Goal: Information Seeking & Learning: Check status

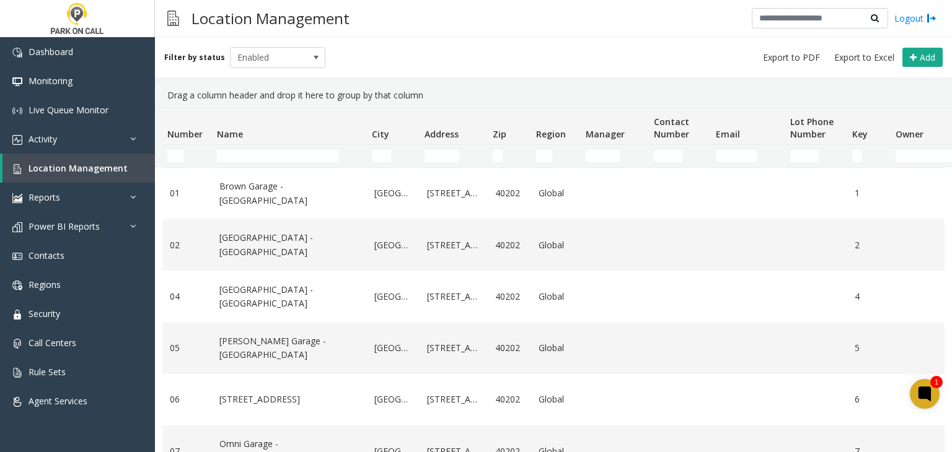
scroll to position [530, 0]
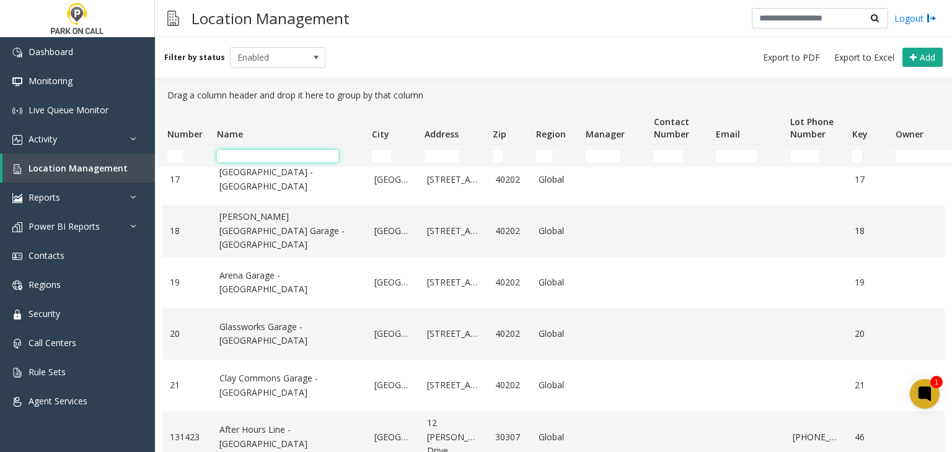
click at [315, 160] on input "Name Filter" at bounding box center [277, 156] width 121 height 12
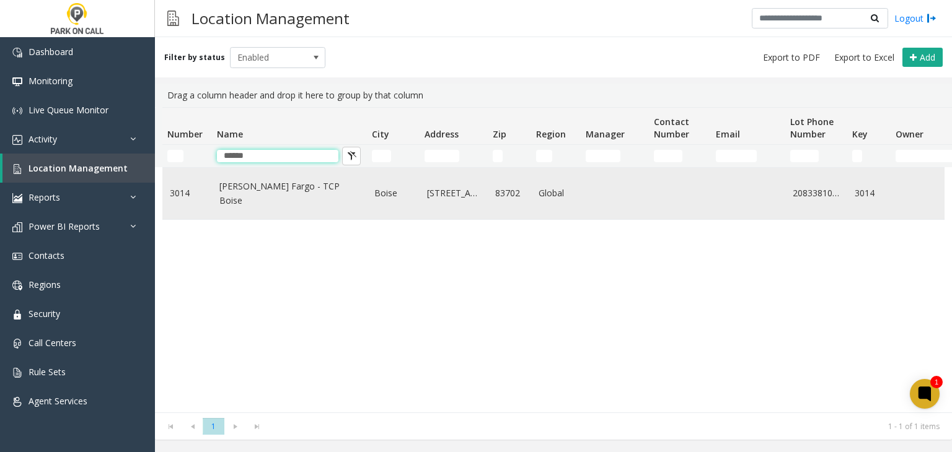
scroll to position [0, 0]
type input "*****"
click at [260, 189] on link "[PERSON_NAME] Fargo - TCP Boise" at bounding box center [289, 194] width 140 height 28
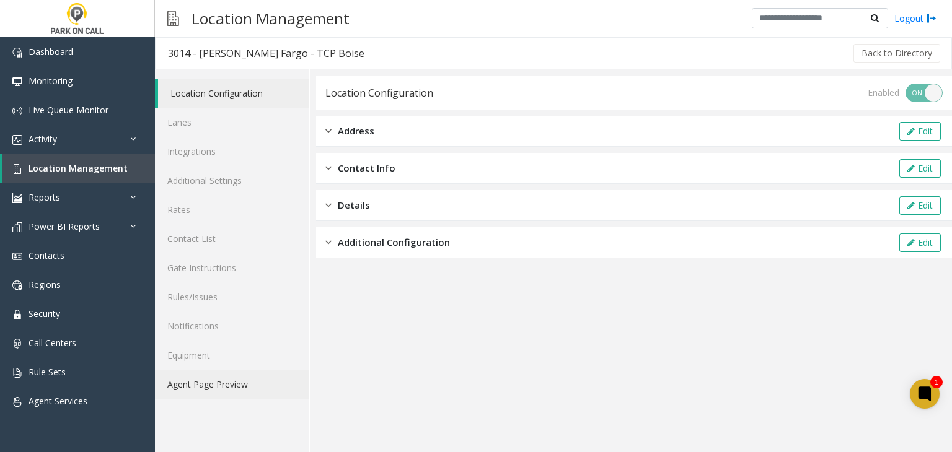
click at [218, 389] on link "Agent Page Preview" at bounding box center [232, 384] width 154 height 29
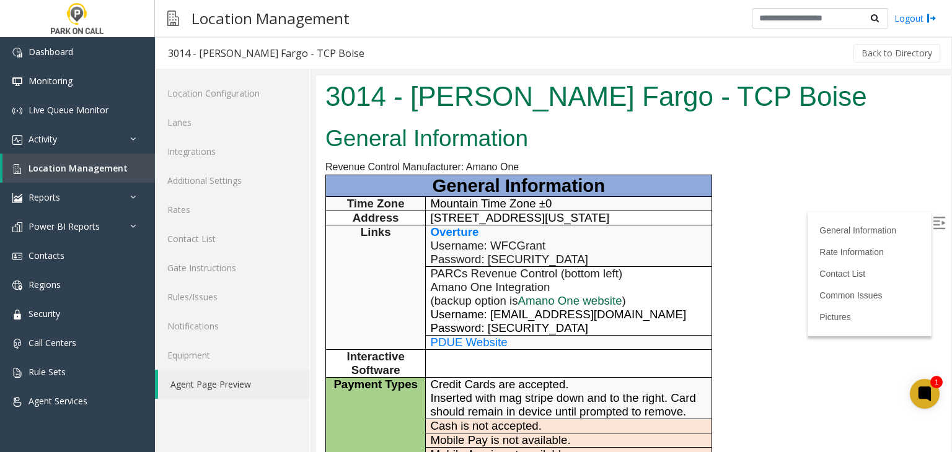
click at [553, 294] on link "Amano One website" at bounding box center [570, 300] width 104 height 13
click at [503, 316] on span "Username: [EMAIL_ADDRESS][DOMAIN_NAME]" at bounding box center [559, 314] width 256 height 13
drag, startPoint x: 503, startPoint y: 316, endPoint x: 609, endPoint y: 314, distance: 106.6
click at [609, 314] on span "Username: [EMAIL_ADDRESS][DOMAIN_NAME]" at bounding box center [559, 314] width 256 height 13
copy span "[EMAIL_ADDRESS][DOMAIN_NAME]"
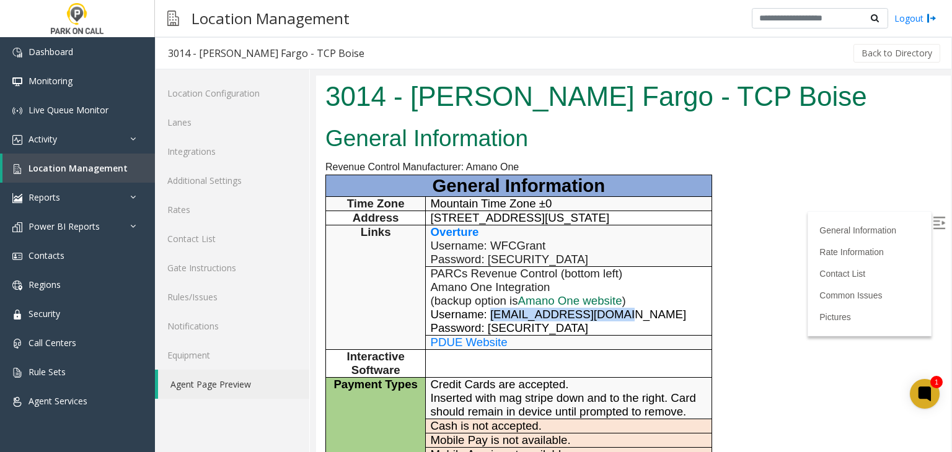
copy span "[EMAIL_ADDRESS][DOMAIN_NAME]"
click at [515, 324] on span "Password: [SECURITY_DATA]" at bounding box center [509, 328] width 157 height 13
drag, startPoint x: 515, startPoint y: 324, endPoint x: 566, endPoint y: 322, distance: 51.5
click at [566, 322] on p "Username: [EMAIL_ADDRESS][DOMAIN_NAME] Password: [SECURITY_DATA]" at bounding box center [569, 321] width 276 height 27
copy span "Summer2023!"
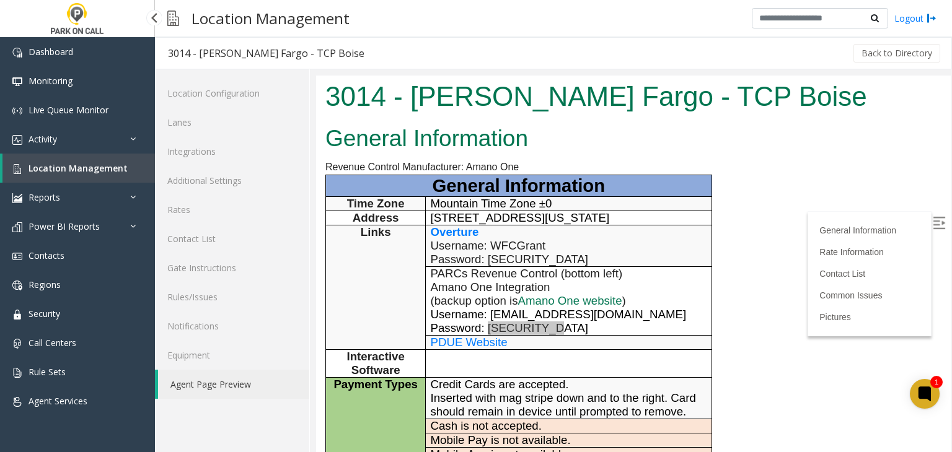
click at [73, 172] on span "Location Management" at bounding box center [78, 168] width 99 height 12
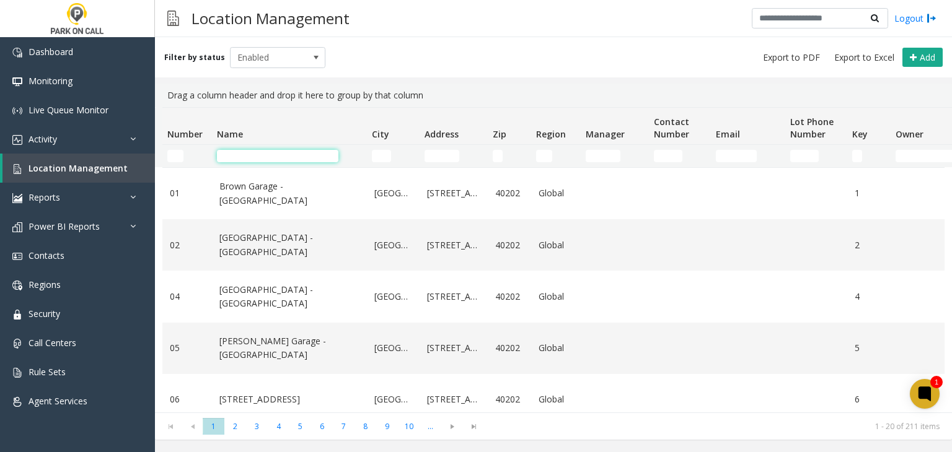
click at [244, 152] on input "Name Filter" at bounding box center [277, 156] width 121 height 12
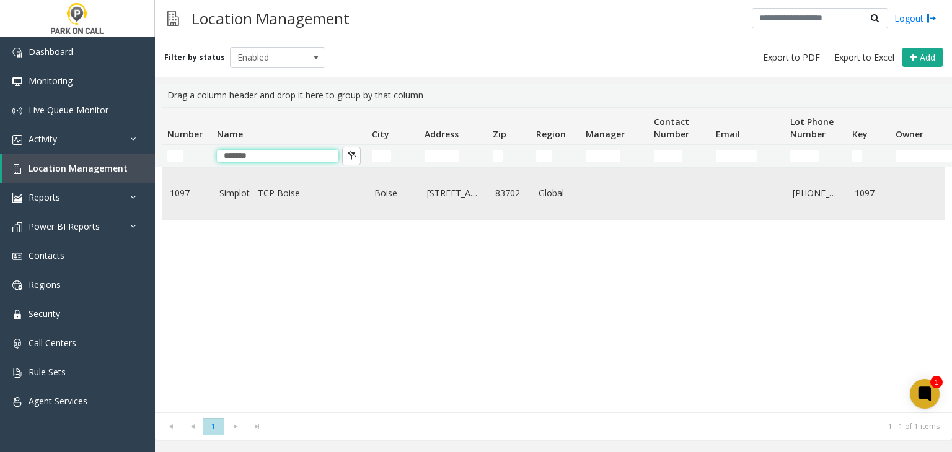
type input "*******"
click at [243, 191] on link "Simplot - TCP Boise" at bounding box center [289, 194] width 140 height 14
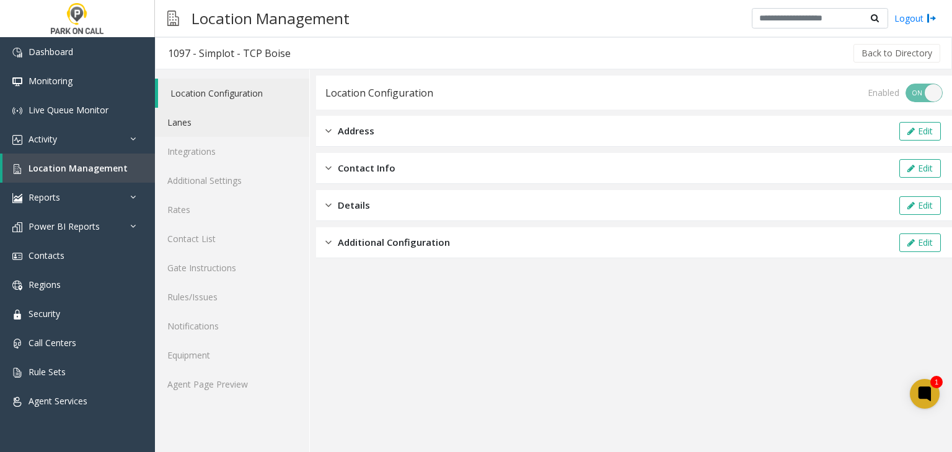
click at [213, 126] on link "Lanes" at bounding box center [232, 122] width 154 height 29
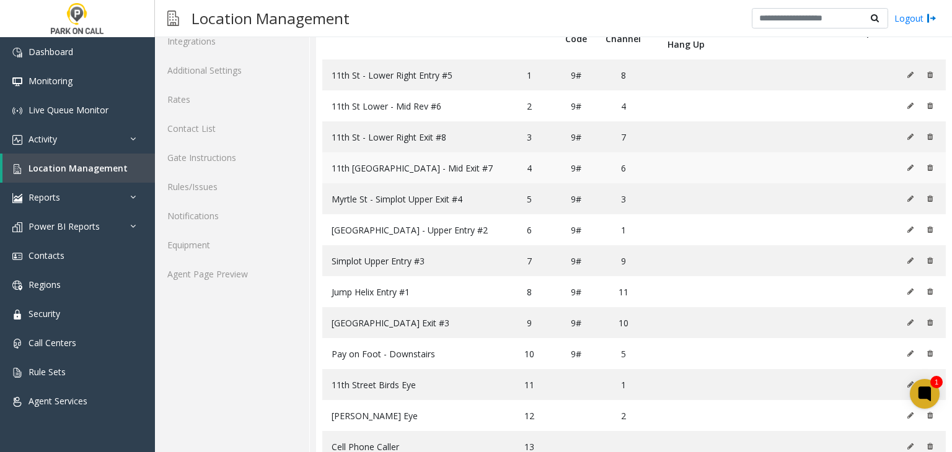
scroll to position [110, 0]
click at [24, 133] on link "Activity" at bounding box center [77, 139] width 155 height 29
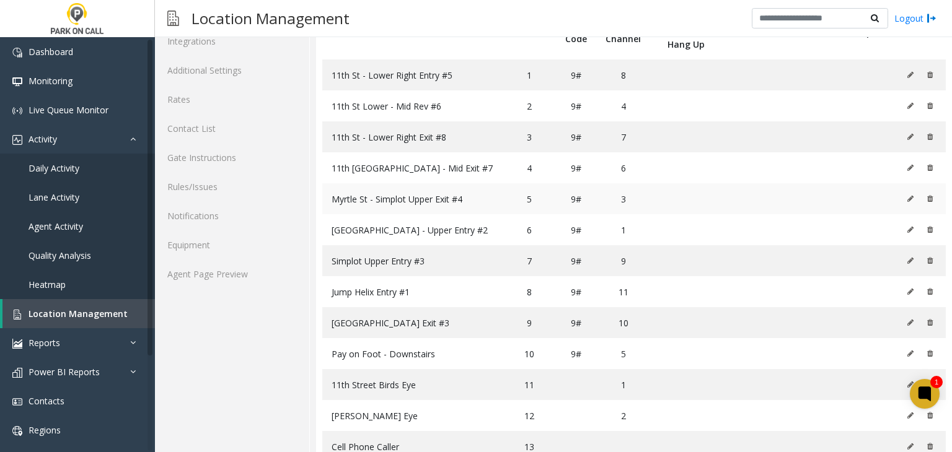
scroll to position [0, 0]
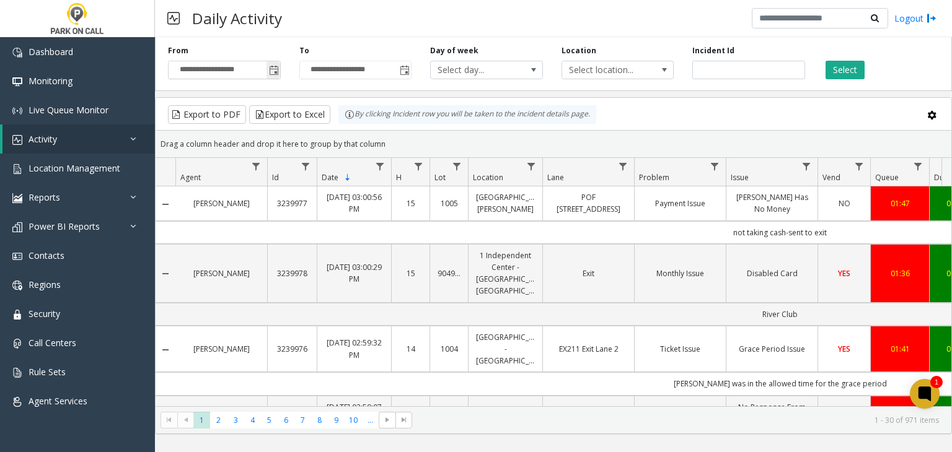
click at [276, 71] on span "Toggle popup" at bounding box center [274, 71] width 10 height 10
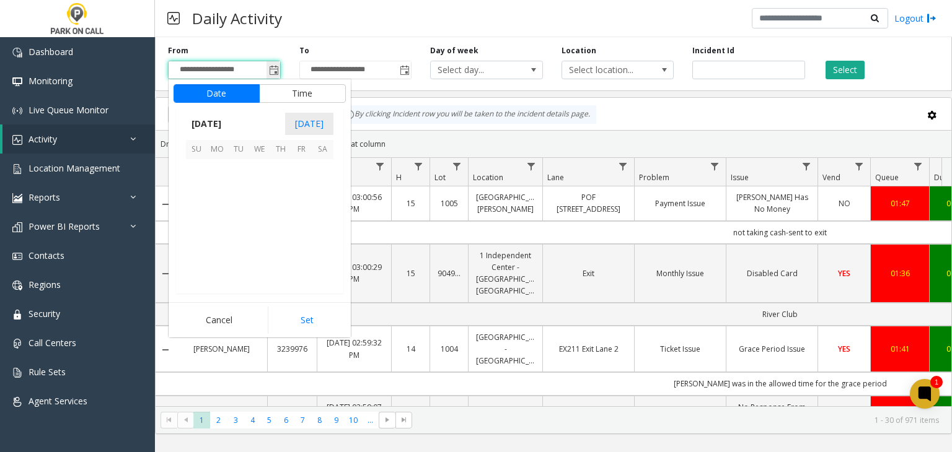
scroll to position [222279, 0]
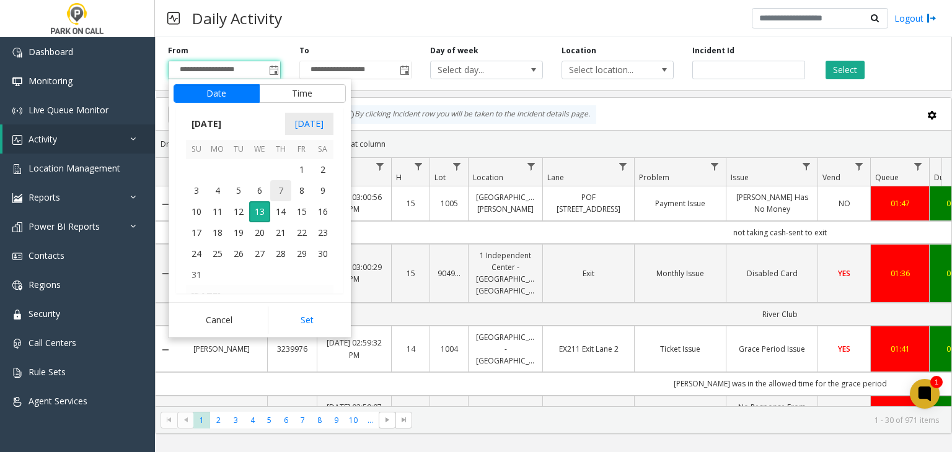
click at [280, 188] on span "7" at bounding box center [280, 190] width 21 height 21
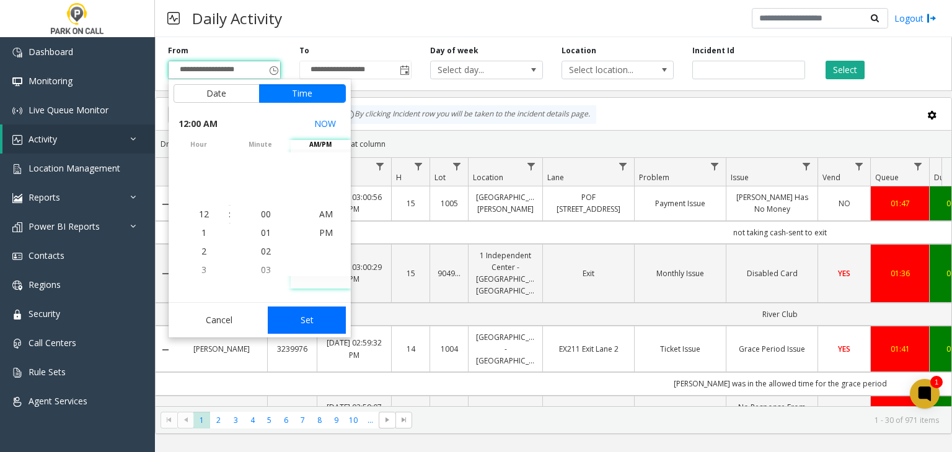
click at [328, 322] on button "Set" at bounding box center [307, 320] width 78 height 27
type input "**********"
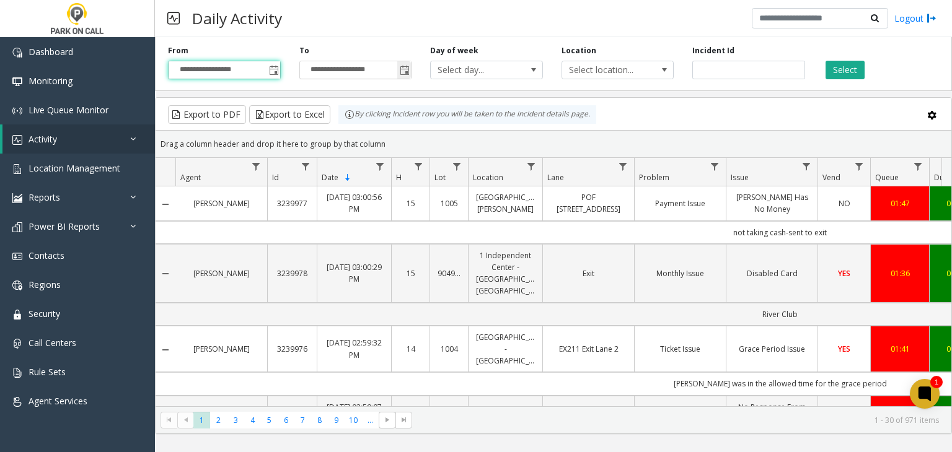
click at [407, 73] on span "Toggle popup" at bounding box center [405, 71] width 10 height 10
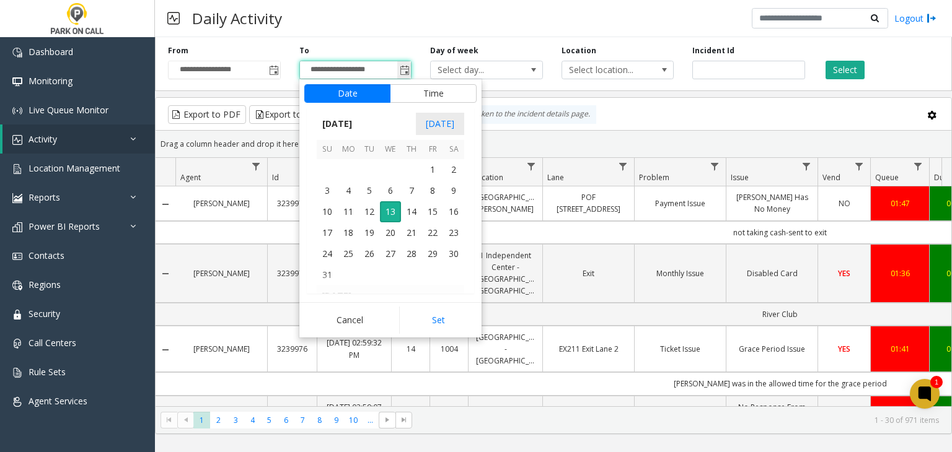
scroll to position [19, 0]
click at [412, 190] on span "7" at bounding box center [411, 190] width 21 height 21
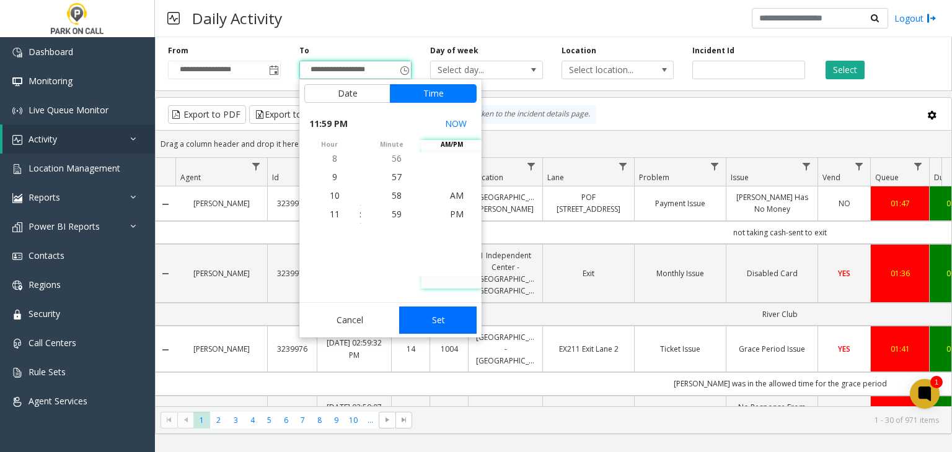
click at [443, 323] on button "Set" at bounding box center [438, 320] width 78 height 27
type input "**********"
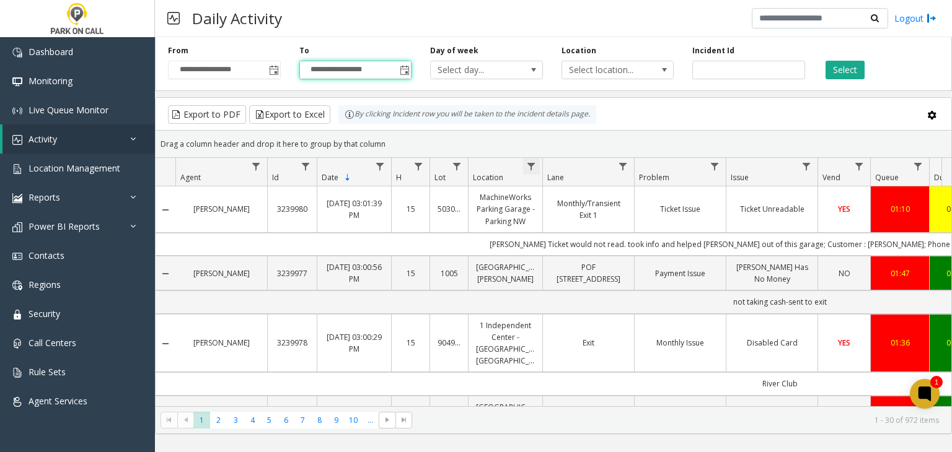
click at [531, 162] on span "Data table" at bounding box center [531, 167] width 10 height 10
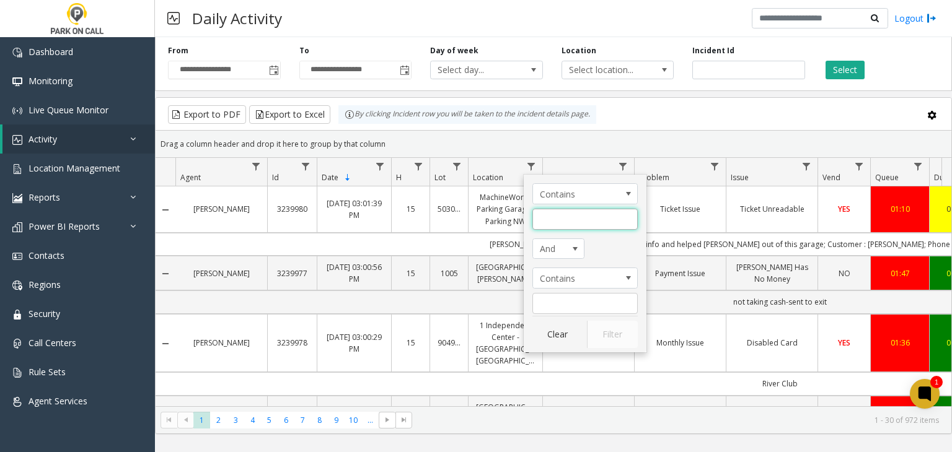
click at [578, 219] on input "Location Filter" at bounding box center [584, 219] width 105 height 21
type input "*******"
click button "Filter" at bounding box center [612, 334] width 51 height 27
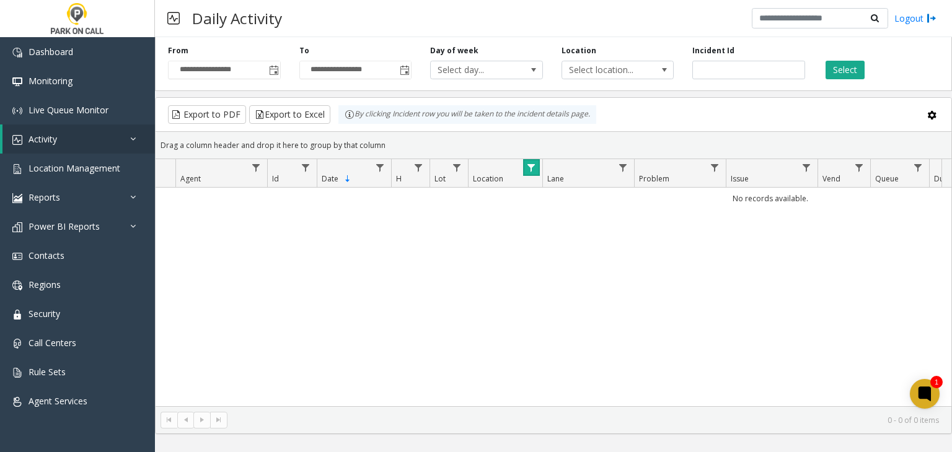
click at [535, 164] on span "Data table" at bounding box center [531, 168] width 10 height 10
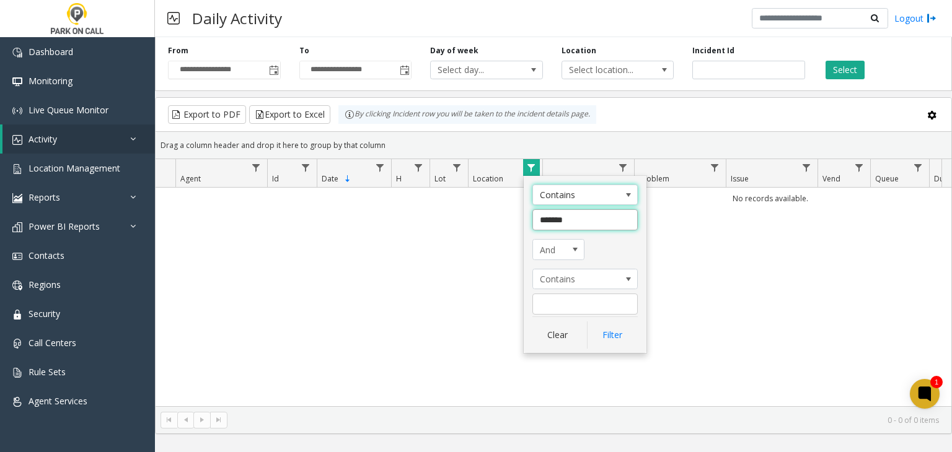
click at [601, 226] on input "*******" at bounding box center [584, 219] width 105 height 21
type input "****"
click button "Filter" at bounding box center [612, 335] width 51 height 27
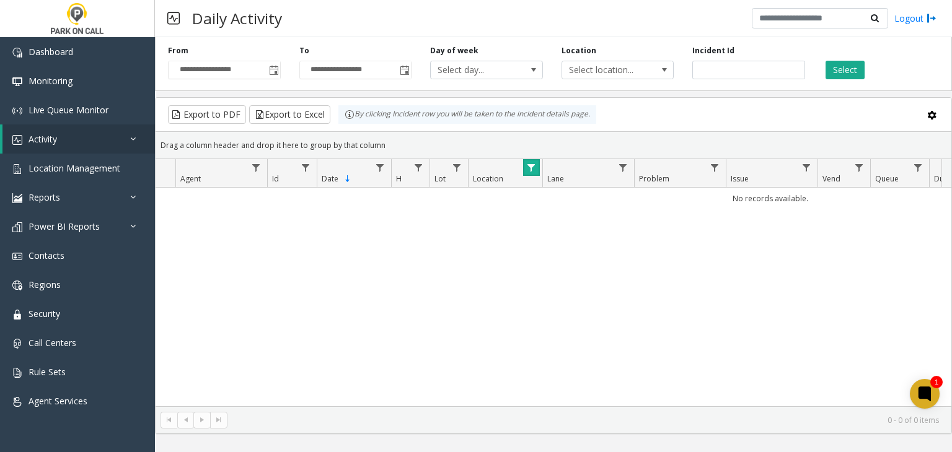
click at [537, 163] on link "Data table" at bounding box center [531, 167] width 17 height 17
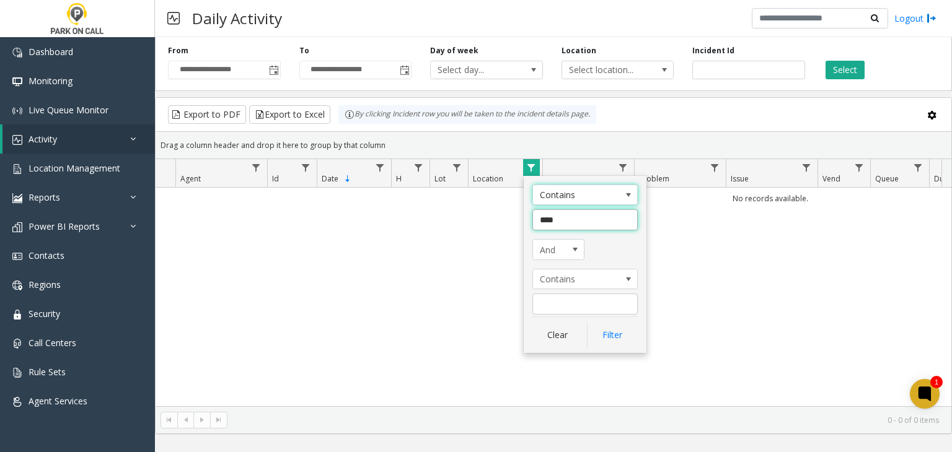
click at [560, 220] on input "****" at bounding box center [584, 219] width 105 height 21
type input "*******"
click button "Filter" at bounding box center [612, 335] width 51 height 27
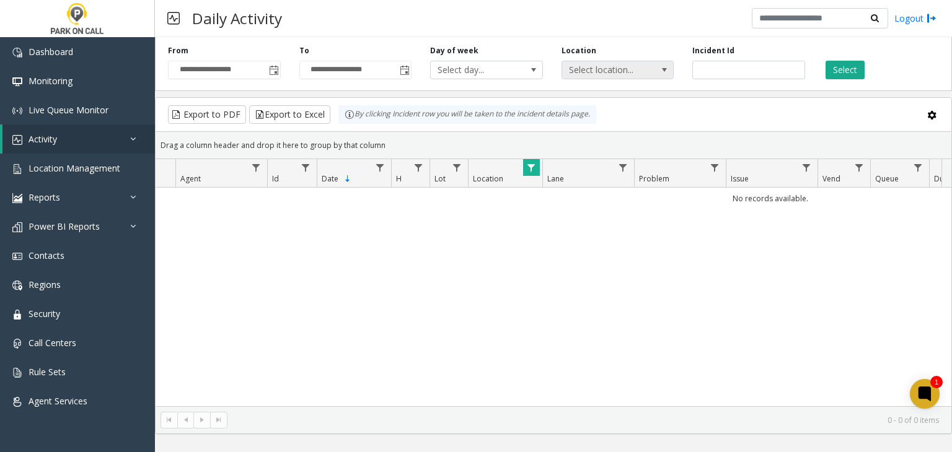
click at [651, 69] on span "Select location..." at bounding box center [617, 70] width 113 height 19
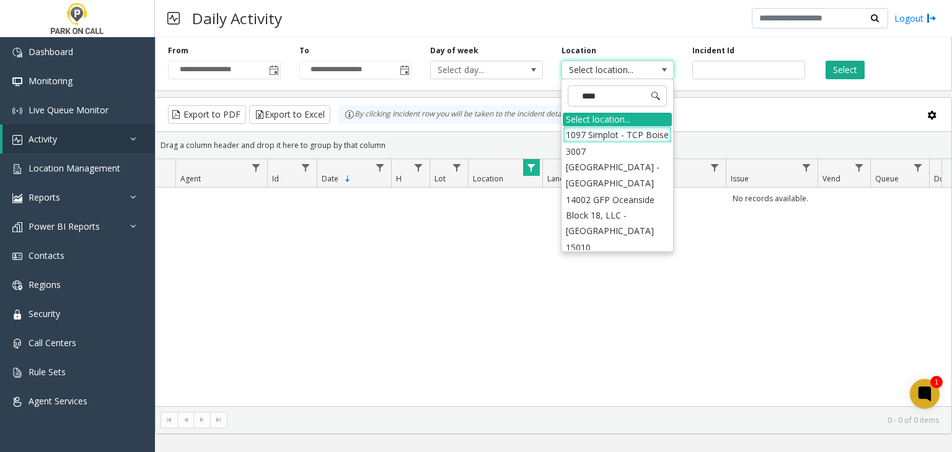
type input "*****"
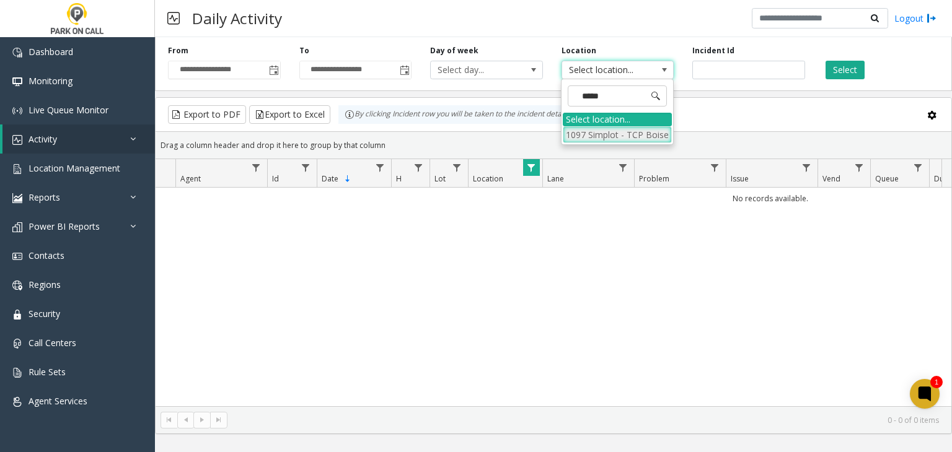
click at [587, 127] on li "1097 Simplot - TCP Boise" at bounding box center [617, 134] width 109 height 17
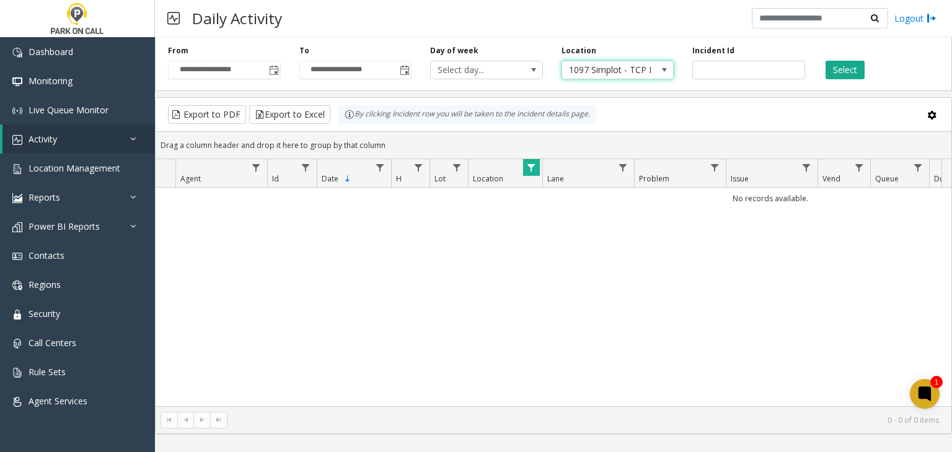
click at [531, 164] on span "Data table" at bounding box center [531, 168] width 10 height 10
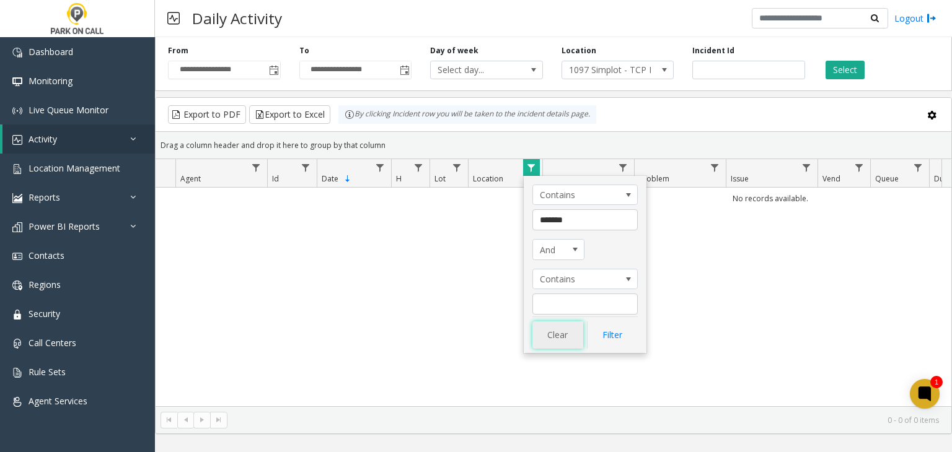
click at [550, 339] on button "Clear" at bounding box center [557, 335] width 51 height 27
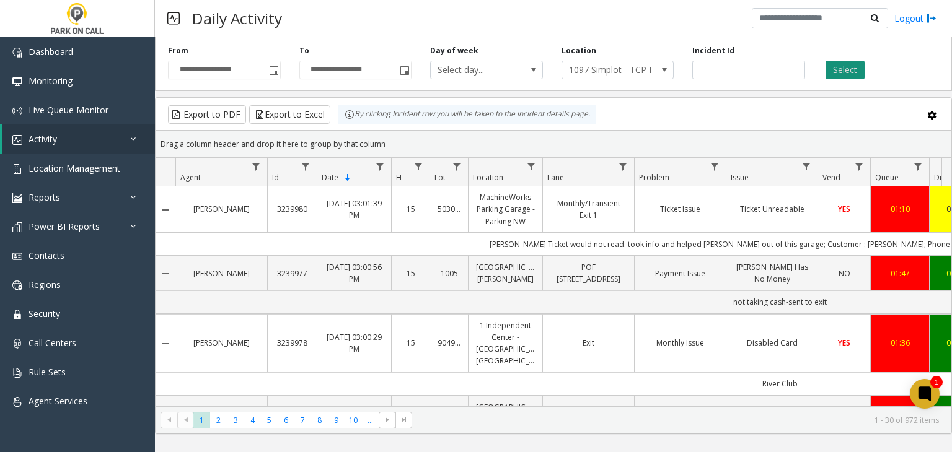
click at [839, 64] on button "Select" at bounding box center [844, 70] width 39 height 19
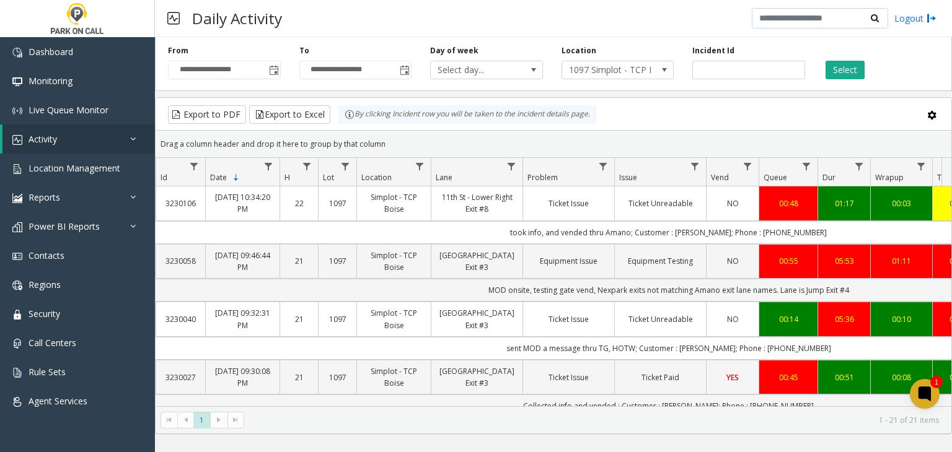
scroll to position [0, 112]
